Goal: Transaction & Acquisition: Purchase product/service

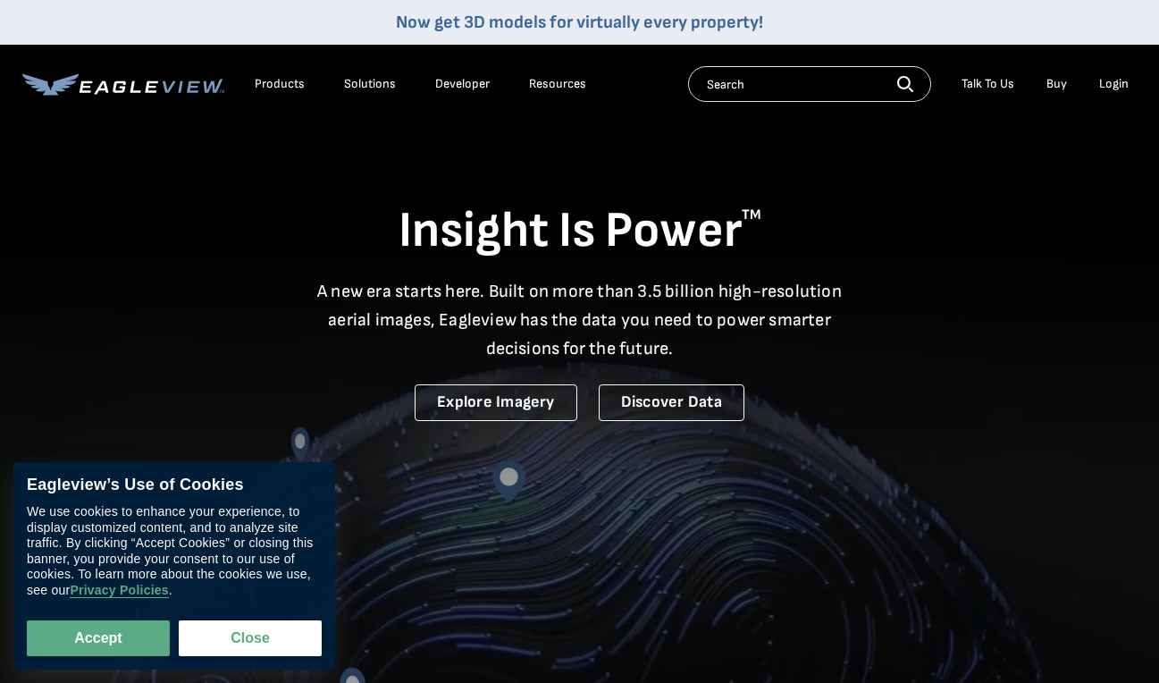
click at [1108, 81] on div "Login" at bounding box center [1113, 84] width 29 height 16
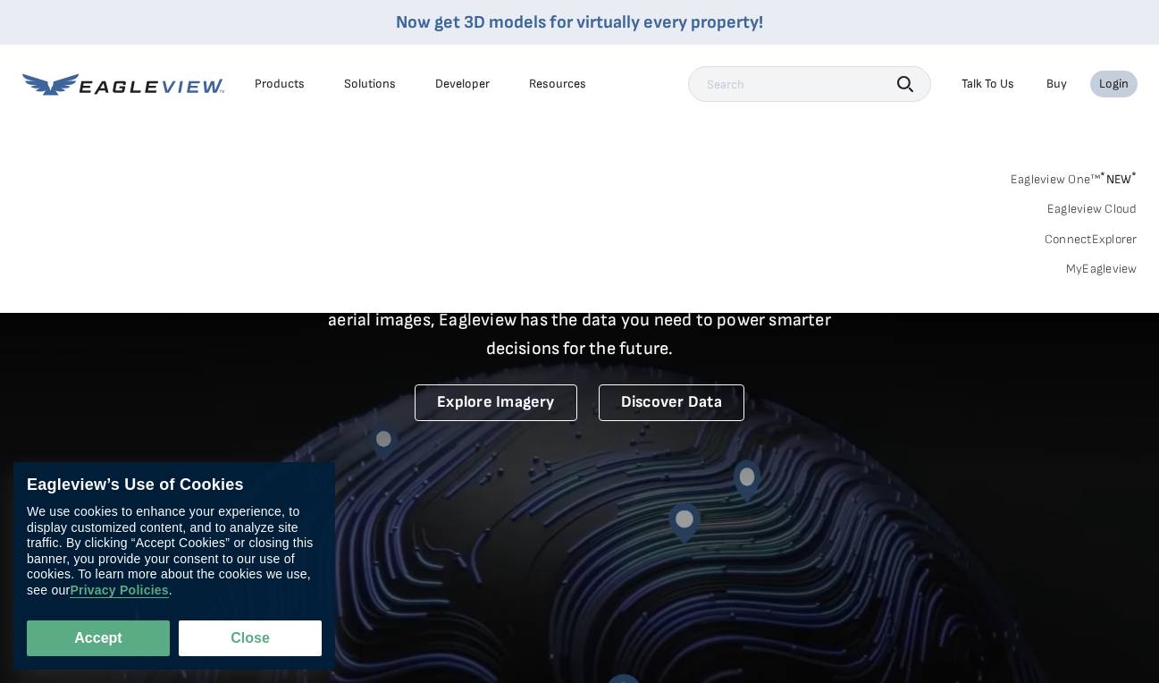
click at [1094, 269] on link "MyEagleview" at bounding box center [1101, 269] width 71 height 16
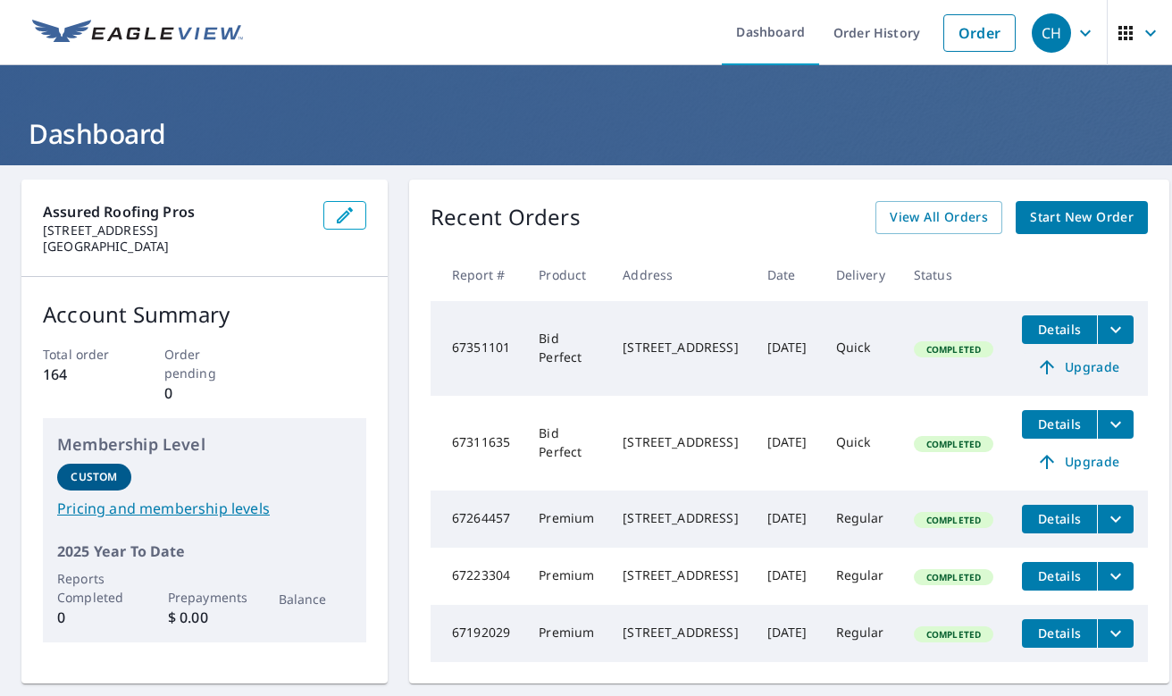
click at [1111, 364] on span "Upgrade" at bounding box center [1078, 366] width 90 height 21
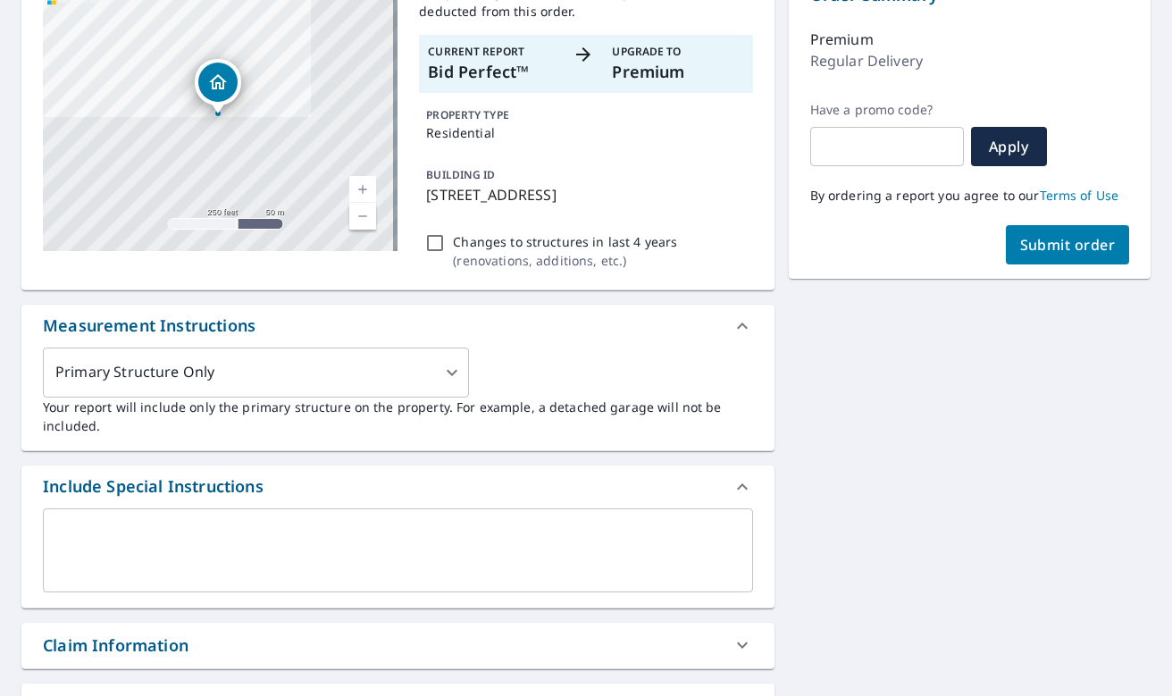
scroll to position [215, 0]
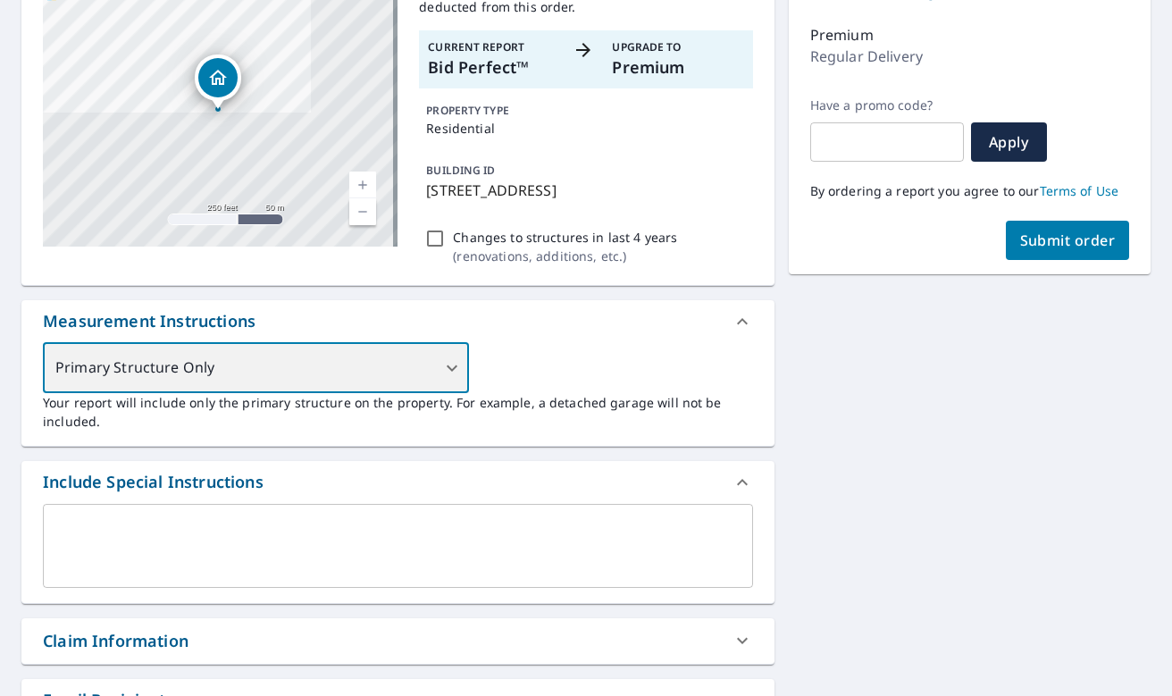
click at [450, 357] on div "Primary Structure Only" at bounding box center [256, 368] width 426 height 50
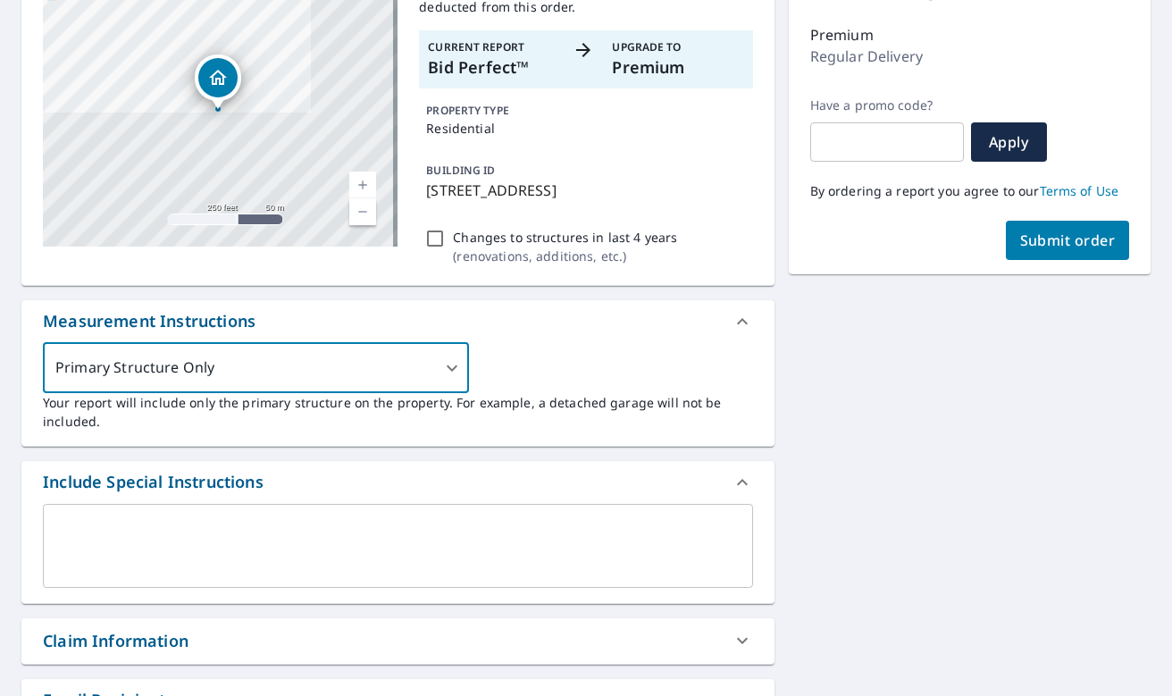
click at [550, 341] on div "Measurement Instructions" at bounding box center [397, 321] width 753 height 43
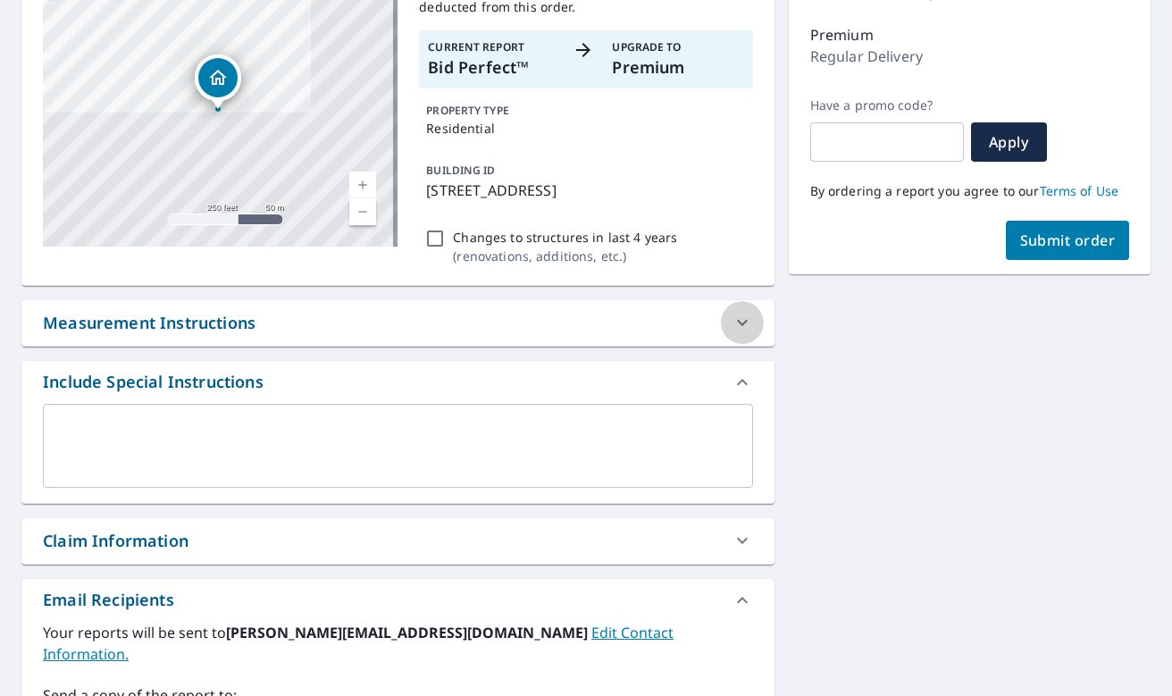
click at [737, 319] on icon at bounding box center [742, 322] width 21 height 21
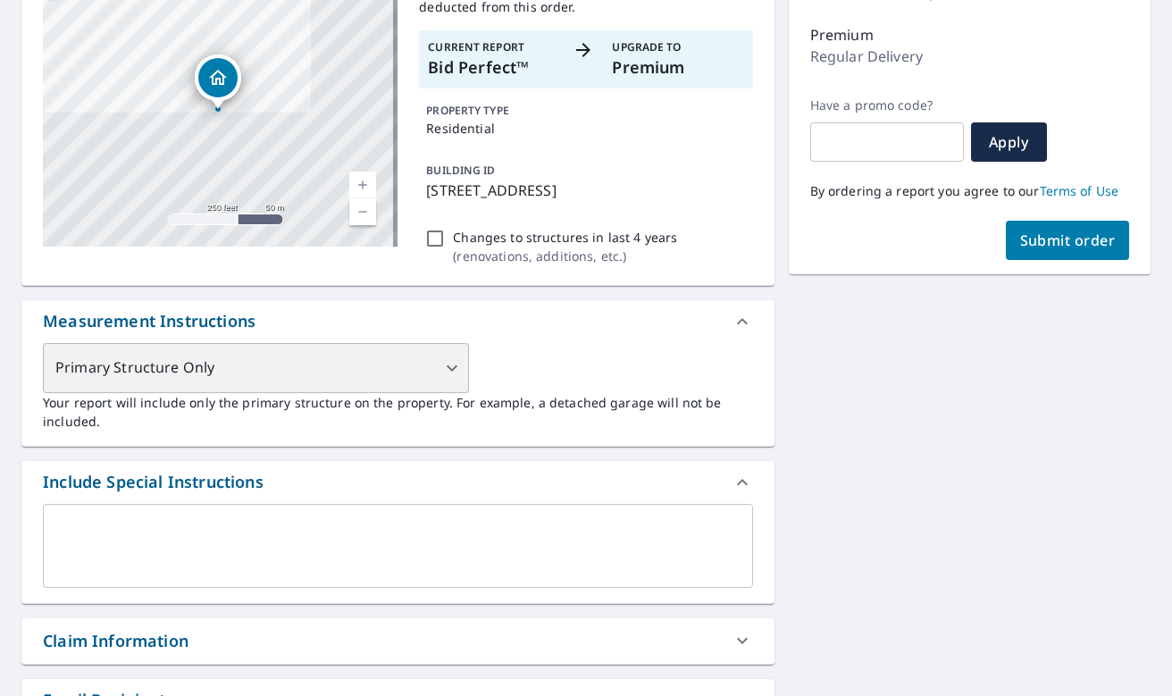
click at [441, 365] on div "Primary Structure Only" at bounding box center [256, 368] width 426 height 50
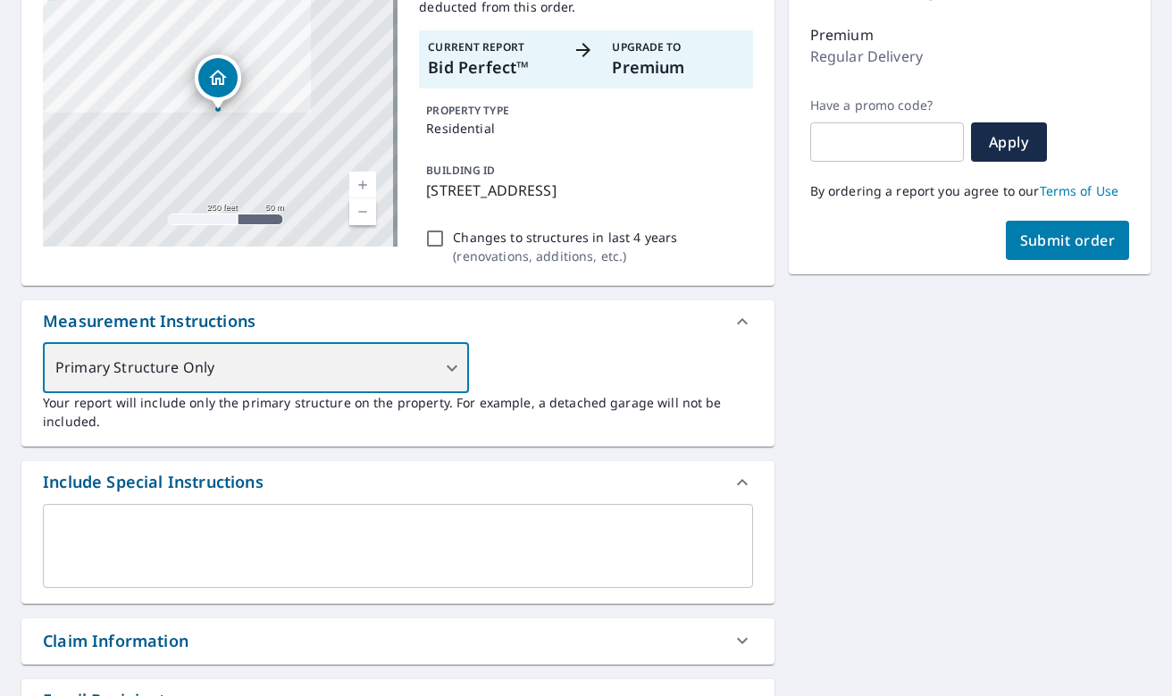
click at [452, 369] on div "Primary Structure Only" at bounding box center [256, 368] width 426 height 50
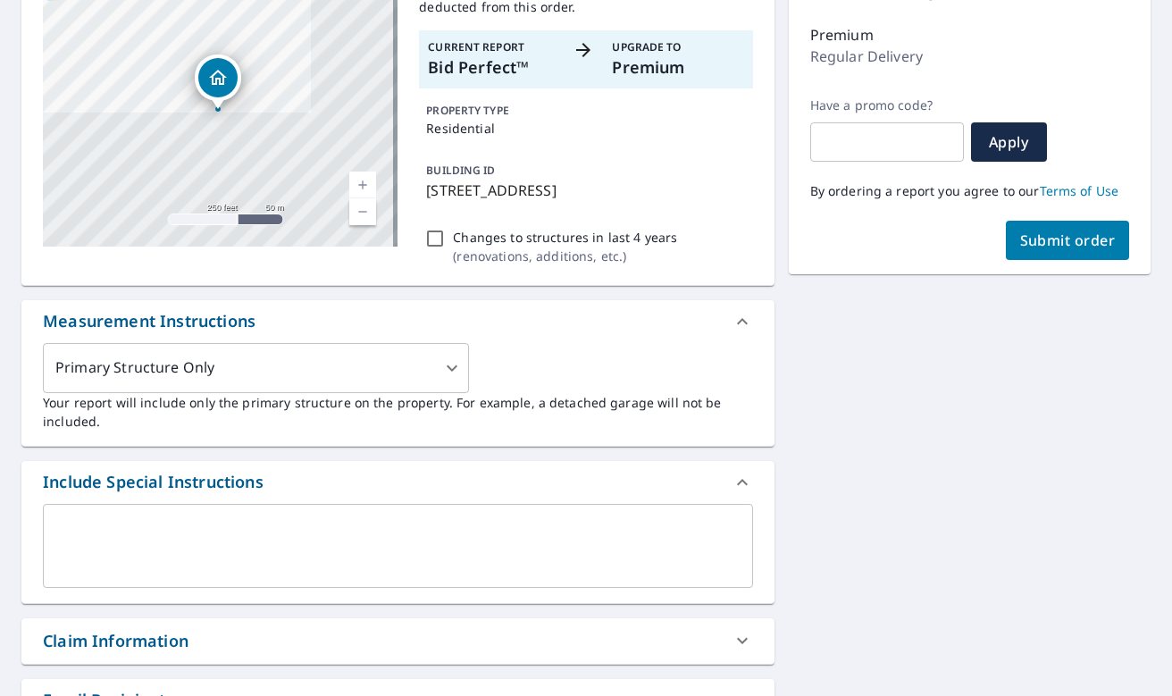
click at [483, 360] on div "Primary Structure Only 2 ​ Your report will include only the primary structure …" at bounding box center [398, 387] width 710 height 88
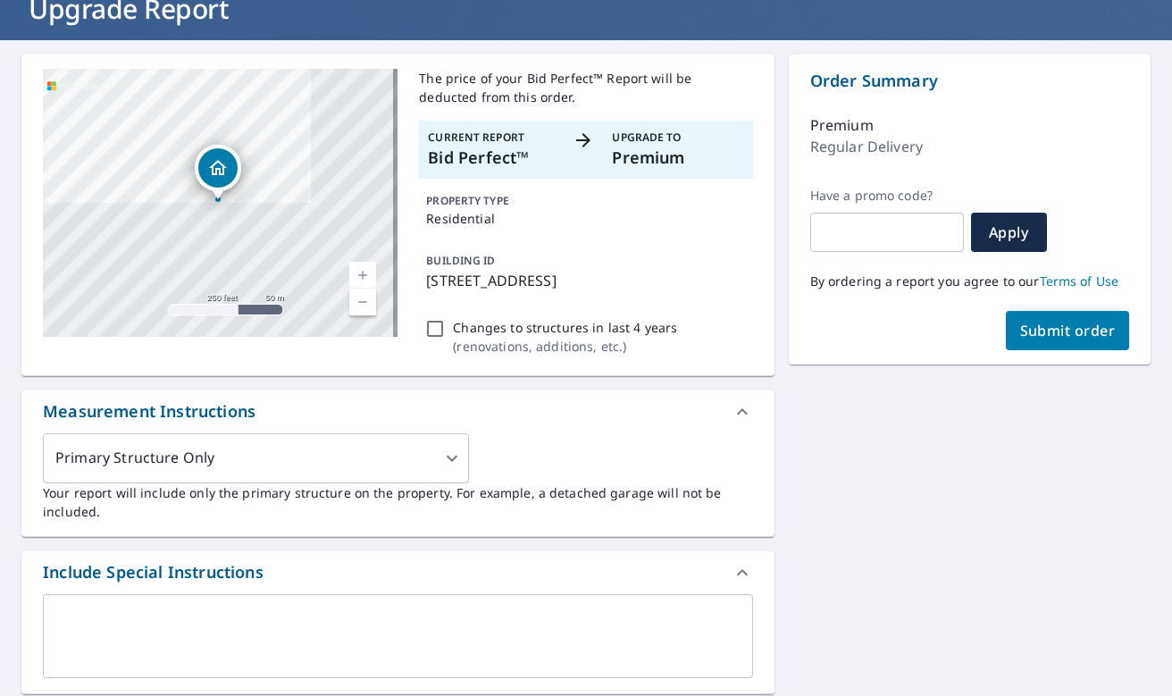
scroll to position [117, 0]
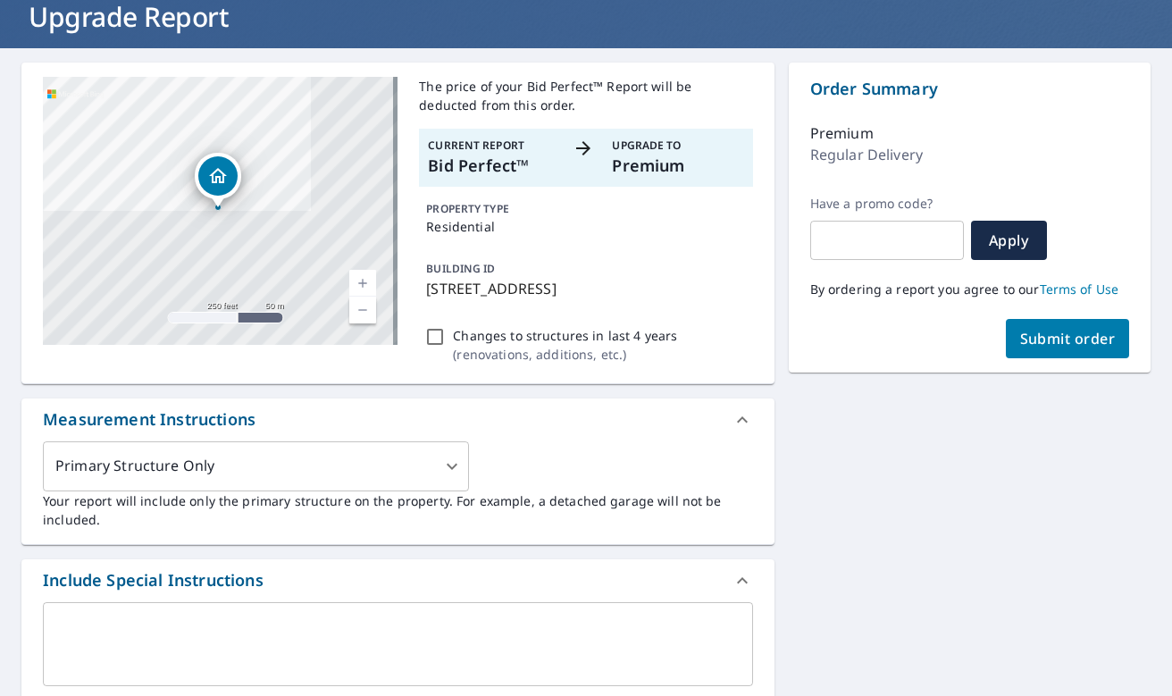
click at [1052, 340] on span "Submit order" at bounding box center [1068, 339] width 96 height 20
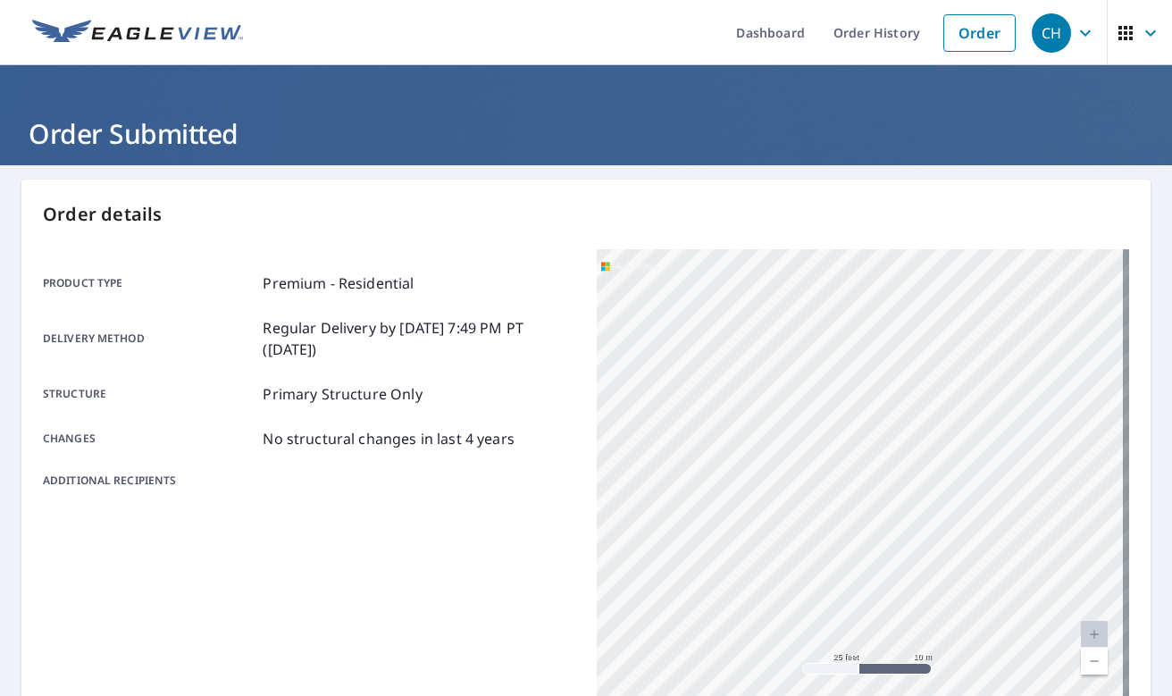
click at [1077, 32] on icon "button" at bounding box center [1085, 32] width 21 height 21
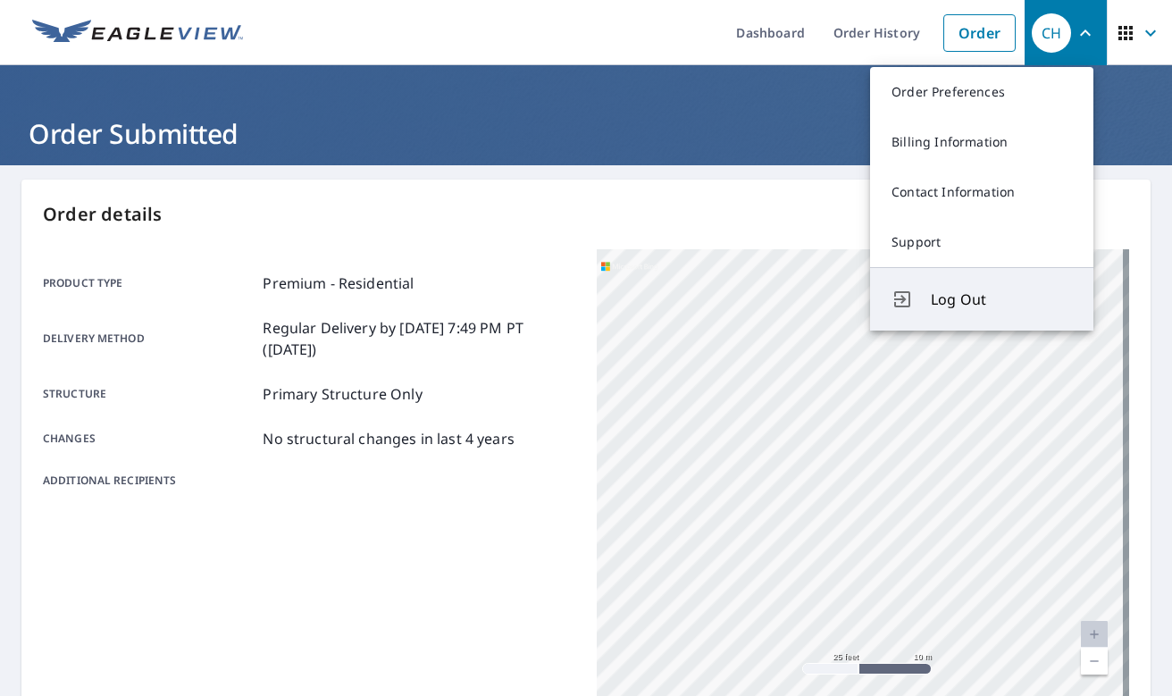
click at [948, 306] on span "Log Out" at bounding box center [1001, 299] width 141 height 21
